Goal: Task Accomplishment & Management: Manage account settings

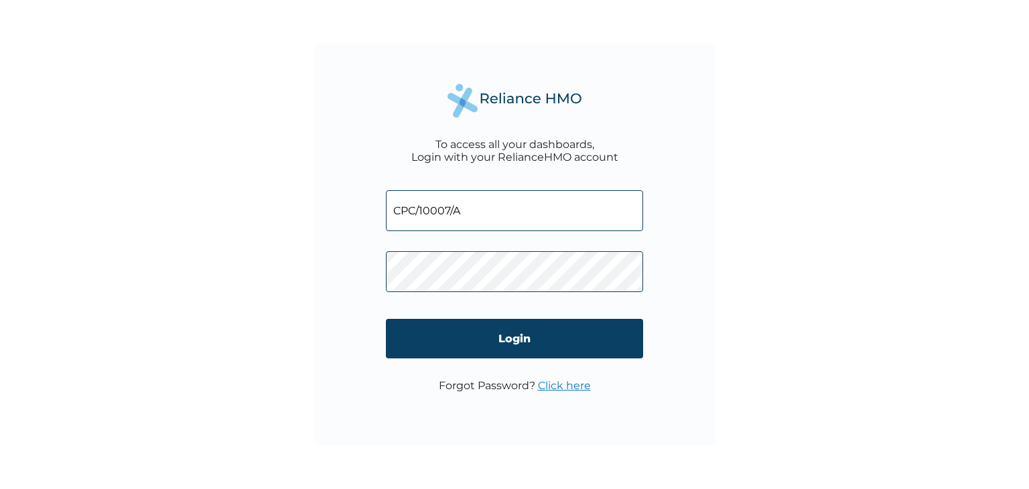
drag, startPoint x: 0, startPoint y: 0, endPoint x: 723, endPoint y: 227, distance: 757.6
click at [723, 227] on div "To access all your dashboards, Login with your RelianceHMO account CPC/10007/A …" at bounding box center [514, 244] width 1029 height 489
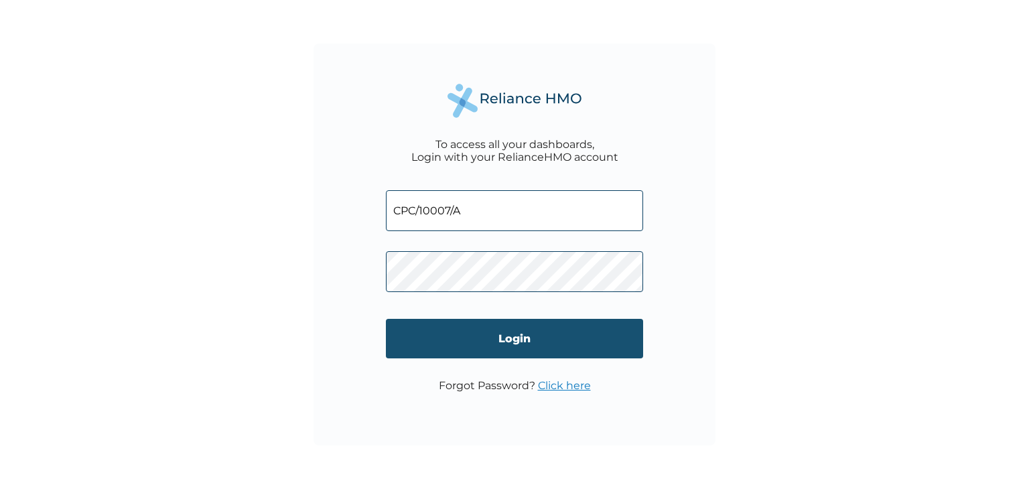
click at [509, 348] on input "Login" at bounding box center [514, 339] width 257 height 40
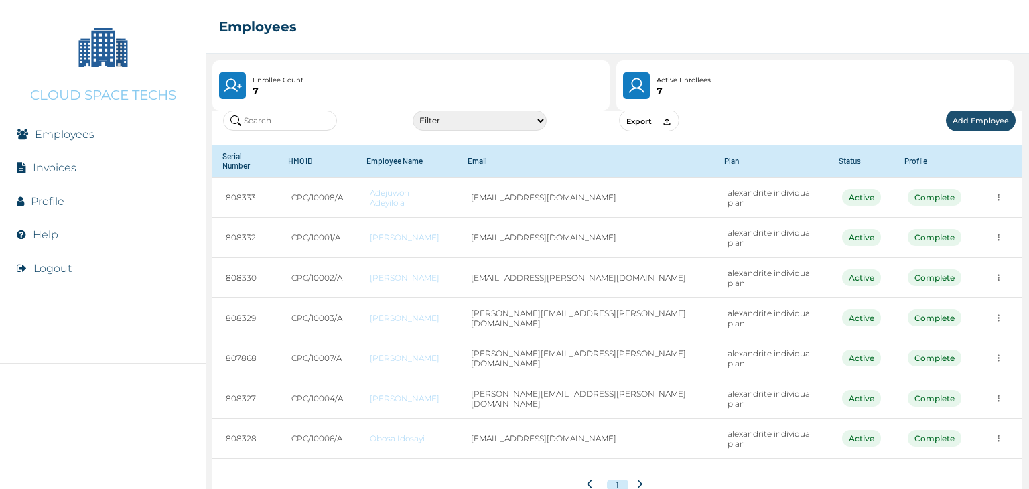
scroll to position [41, 0]
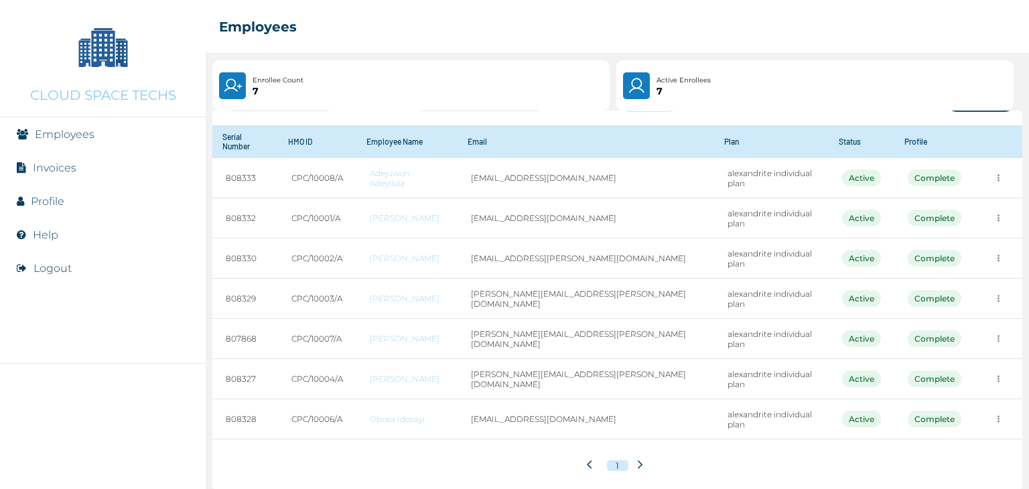
click at [110, 168] on li "Invoices" at bounding box center [103, 167] width 206 height 33
click at [70, 169] on link "Invoices" at bounding box center [55, 167] width 44 height 13
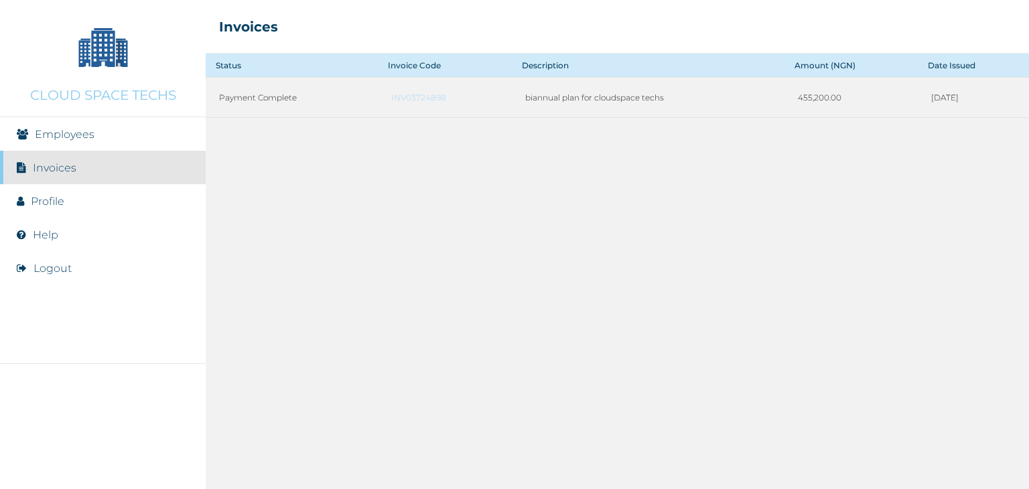
click at [33, 207] on li "Profile" at bounding box center [103, 200] width 206 height 33
click at [45, 202] on link "Profile" at bounding box center [47, 201] width 33 height 13
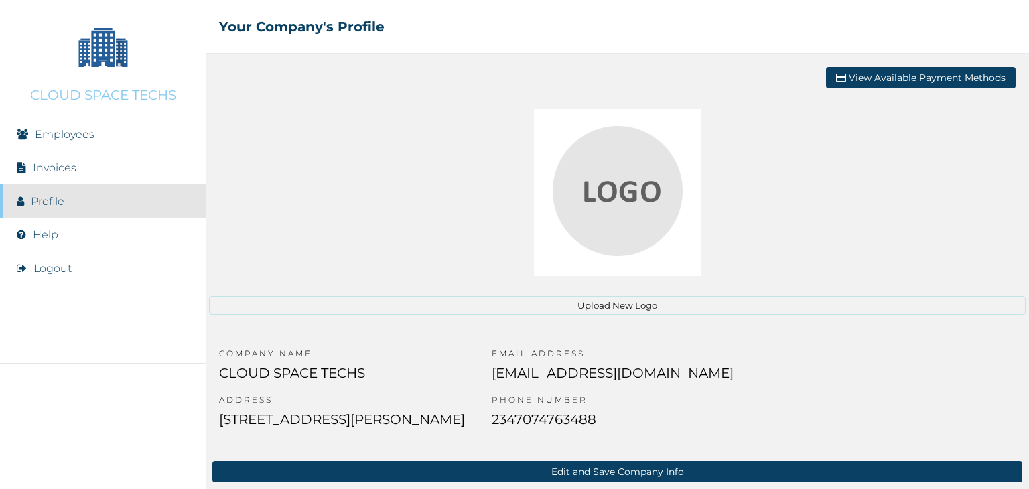
click at [647, 198] on img at bounding box center [617, 192] width 167 height 167
click at [601, 302] on button "Upload New Logo" at bounding box center [617, 305] width 816 height 19
click at [88, 246] on li "Help" at bounding box center [103, 234] width 206 height 33
click at [80, 231] on li "Help" at bounding box center [103, 234] width 206 height 33
click at [11, 242] on li "Help" at bounding box center [103, 234] width 206 height 33
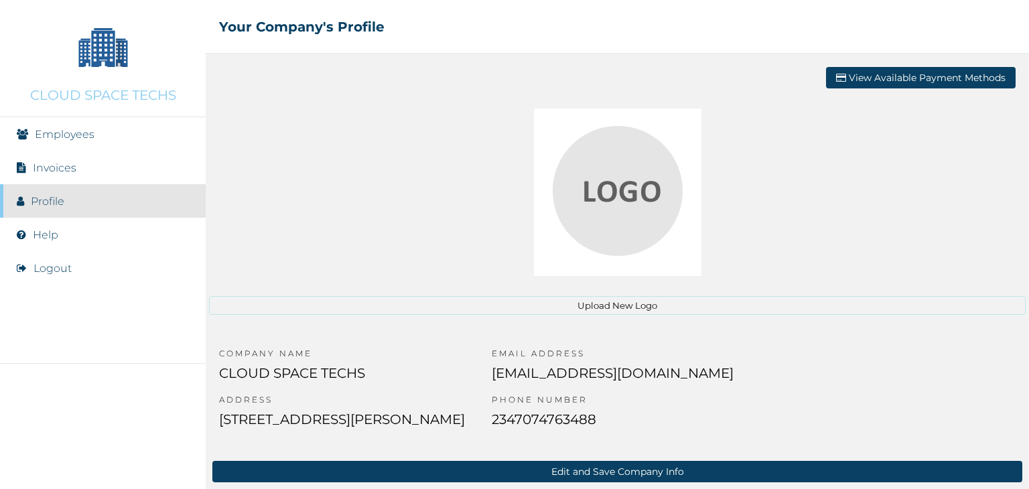
click at [46, 124] on li "Employees" at bounding box center [103, 133] width 206 height 33
click at [43, 136] on link "Employees" at bounding box center [65, 134] width 60 height 13
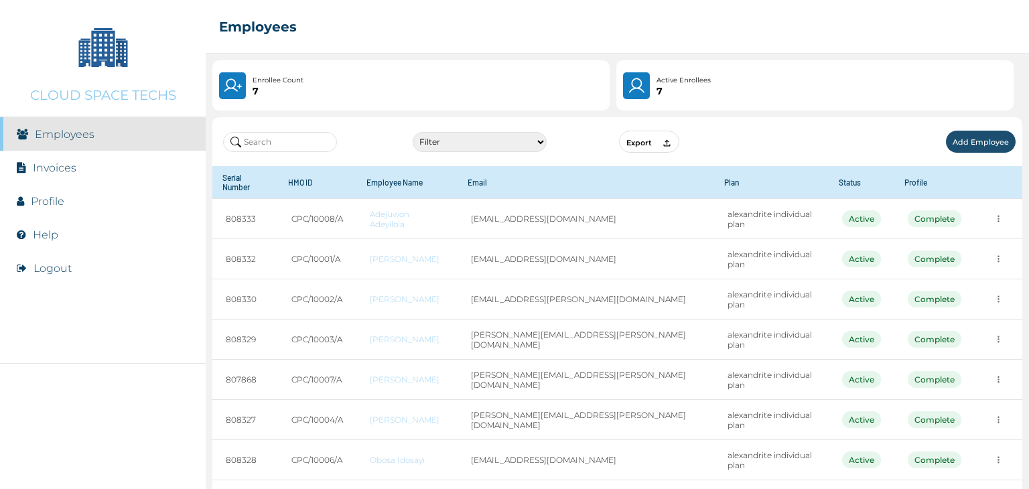
click at [531, 139] on select "Filter Active Suspended Deactivated" at bounding box center [480, 142] width 134 height 20
click at [413, 132] on select "Filter Active Suspended Deactivated" at bounding box center [480, 142] width 134 height 20
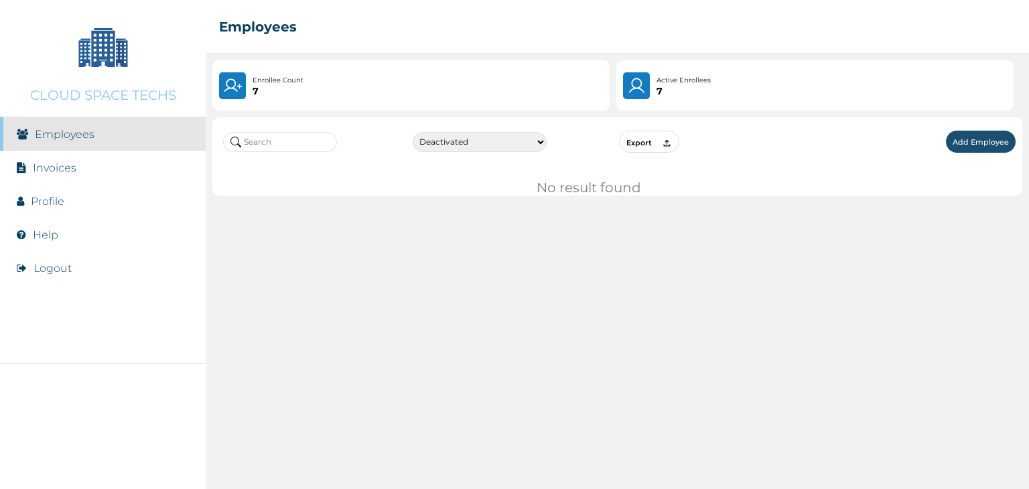
click at [524, 143] on select "Filter Active Suspended Deactivated" at bounding box center [480, 142] width 134 height 20
click at [413, 132] on select "Filter Active Suspended Deactivated" at bounding box center [480, 142] width 134 height 20
click at [522, 149] on select "Filter Active Suspended Deactivated" at bounding box center [480, 142] width 134 height 20
select select "1"
click at [413, 132] on select "Filter Active Suspended Deactivated" at bounding box center [480, 142] width 134 height 20
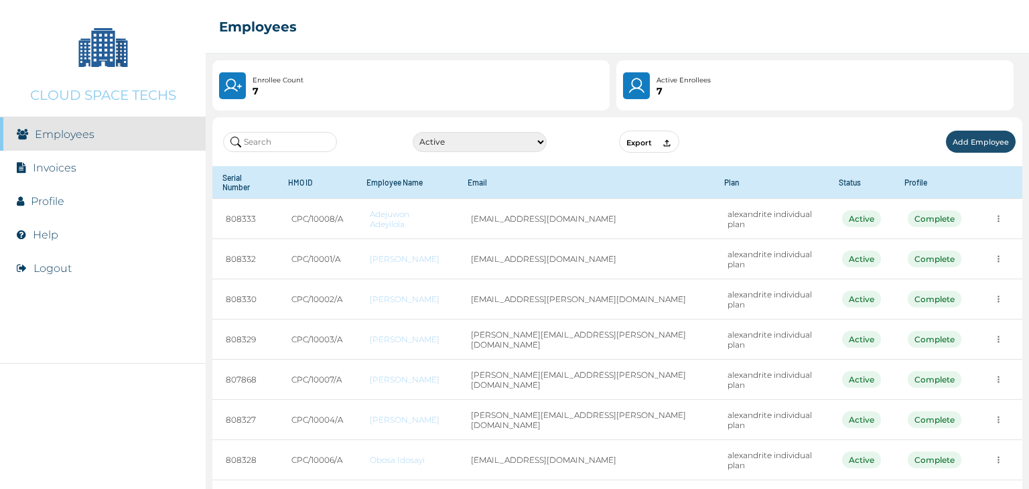
click at [961, 137] on button "Add Employee" at bounding box center [981, 142] width 70 height 22
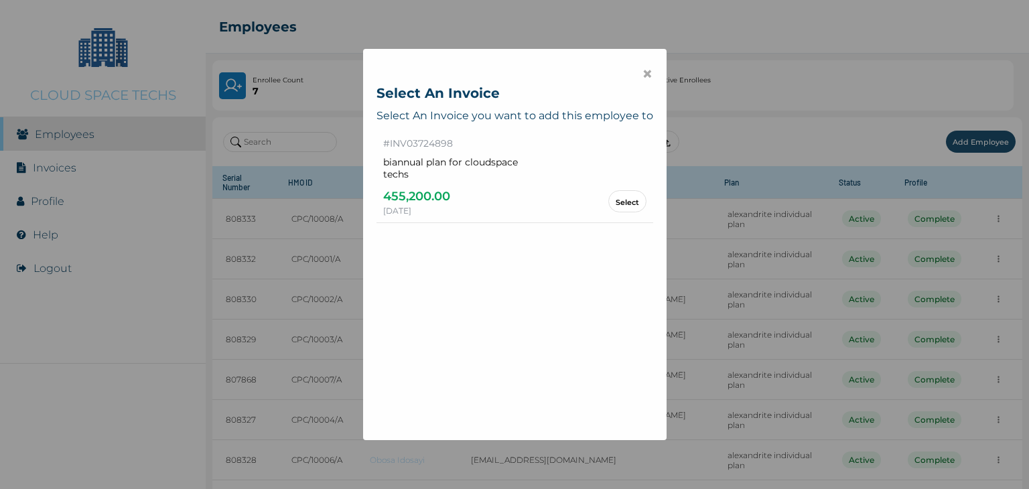
click at [616, 191] on button "Select" at bounding box center [627, 201] width 38 height 22
click at [616, 198] on link "Select" at bounding box center [627, 201] width 23 height 7
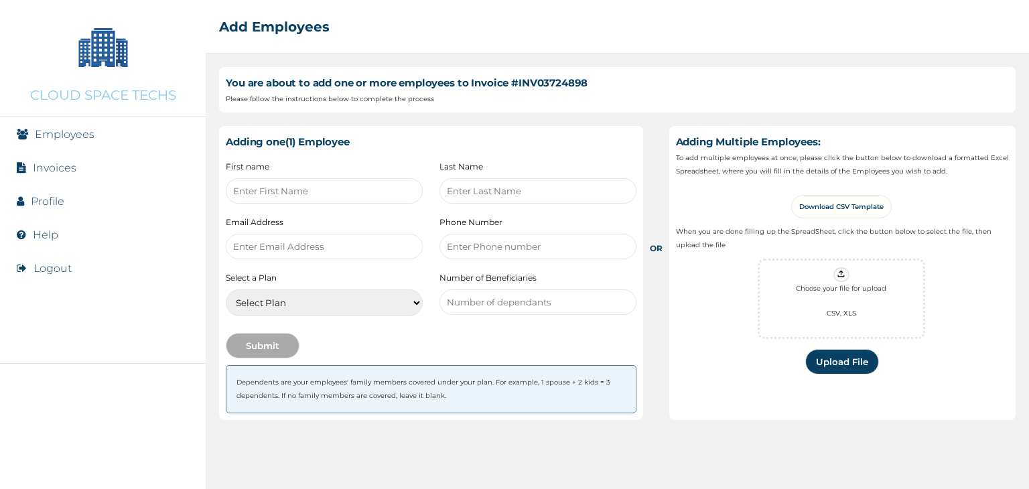
click at [330, 293] on select "Select Plan Nil alexandrite individual plan" at bounding box center [324, 302] width 197 height 27
click at [330, 301] on select "Select Plan Nil alexandrite individual plan" at bounding box center [324, 302] width 197 height 27
click at [297, 306] on select "Select Plan Nil alexandrite individual plan" at bounding box center [324, 302] width 197 height 27
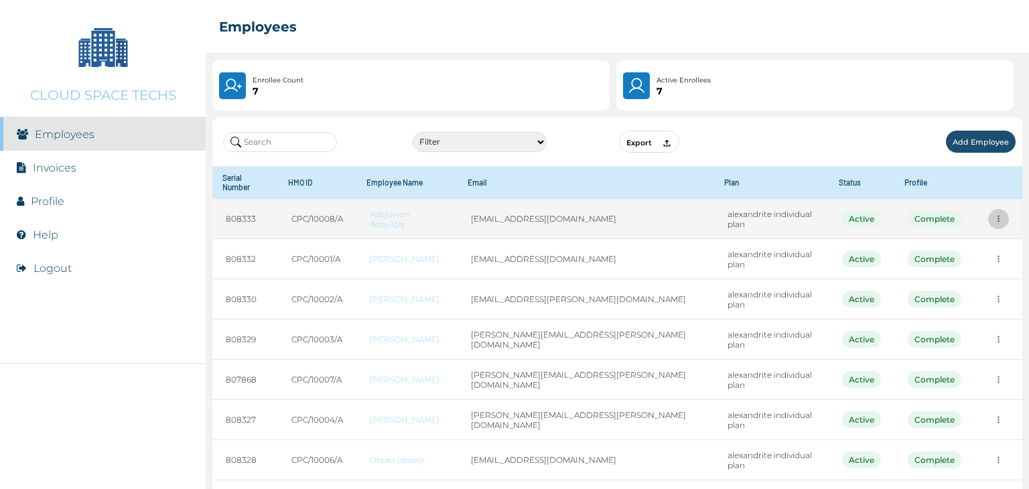
click at [993, 214] on icon "more" at bounding box center [998, 219] width 10 height 10
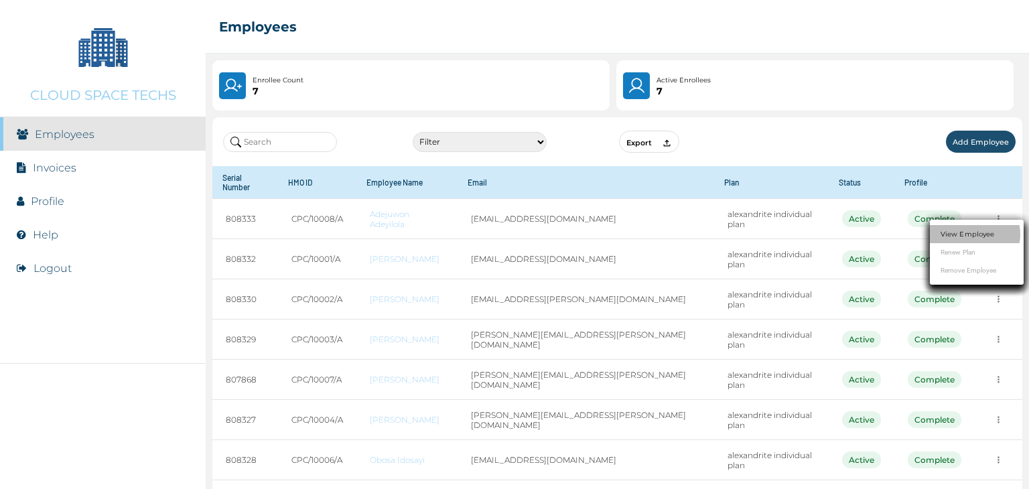
click at [964, 232] on link "View Employee" at bounding box center [967, 234] width 54 height 10
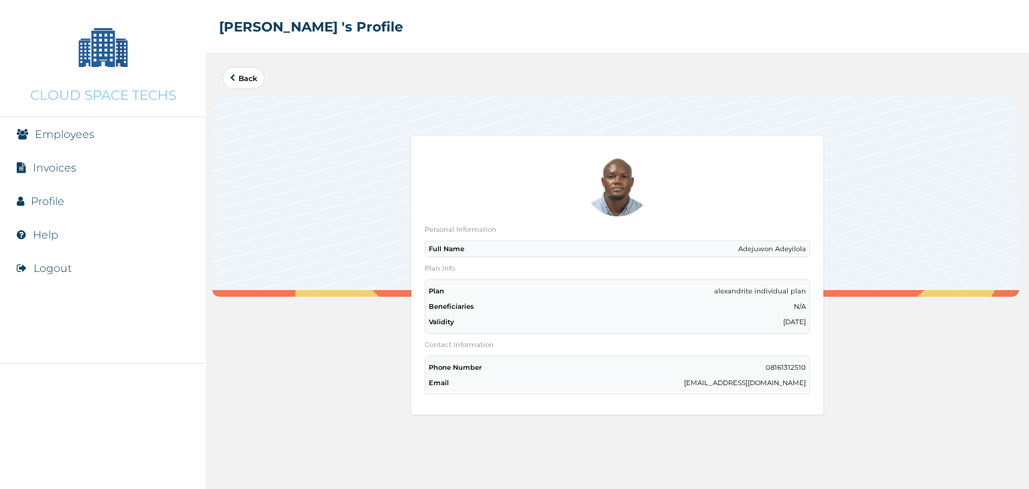
click at [56, 200] on link "Profile" at bounding box center [47, 201] width 33 height 13
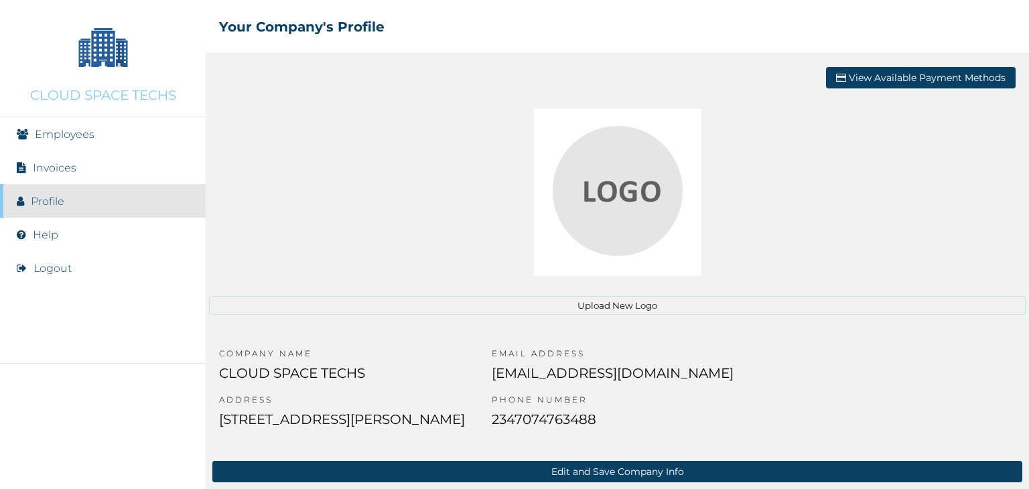
scroll to position [126, 0]
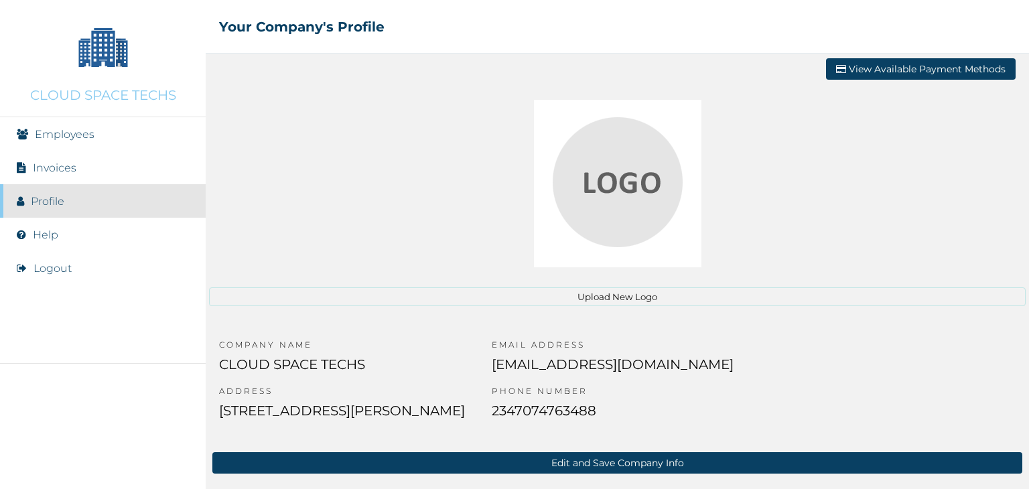
click at [492, 397] on p "PHONE NUMBER" at bounding box center [613, 394] width 242 height 17
click at [994, 332] on div "COMPANY NAME CLOUD SPACE TECHS ADDRESS [STREET_ADDRESS][PERSON_NAME] EMAIL ADDR…" at bounding box center [617, 385] width 823 height 119
click at [113, 165] on li "Invoices" at bounding box center [103, 167] width 206 height 33
click at [109, 165] on li "Invoices" at bounding box center [103, 167] width 206 height 33
